Goal: Find specific page/section: Find specific page/section

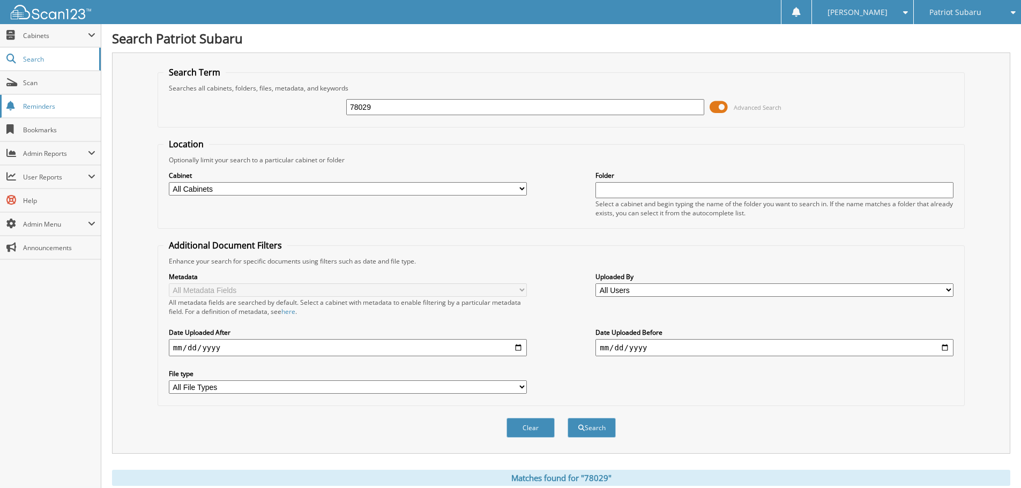
drag, startPoint x: 397, startPoint y: 106, endPoint x: 44, endPoint y: 112, distance: 353.2
type input "9"
type input "66668"
click at [568, 418] on button "Search" at bounding box center [592, 428] width 48 height 20
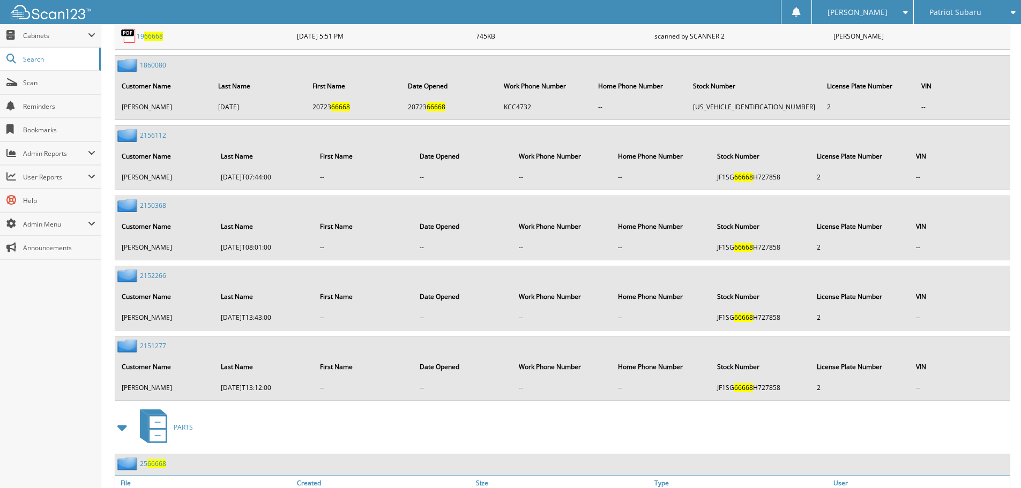
scroll to position [834, 0]
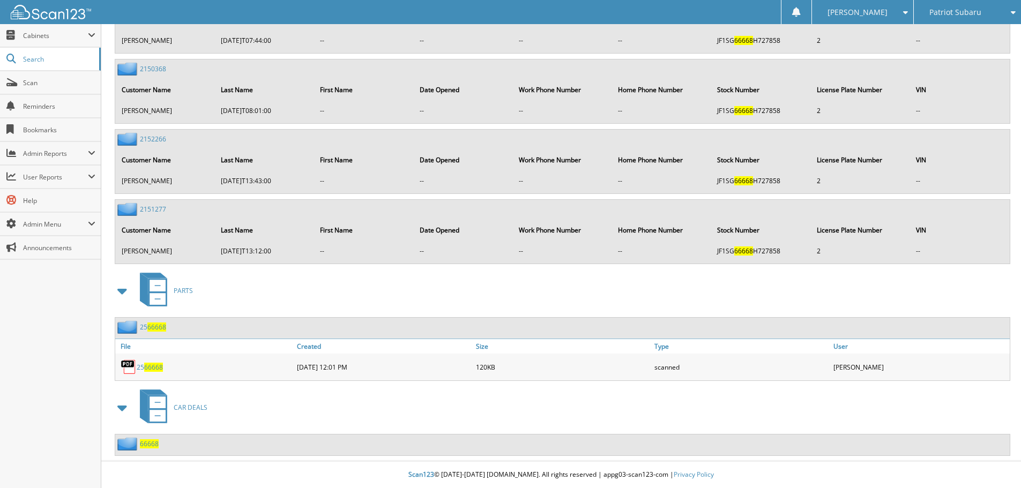
click at [160, 367] on span "66668" at bounding box center [153, 367] width 19 height 9
